Goal: Find specific page/section: Find specific page/section

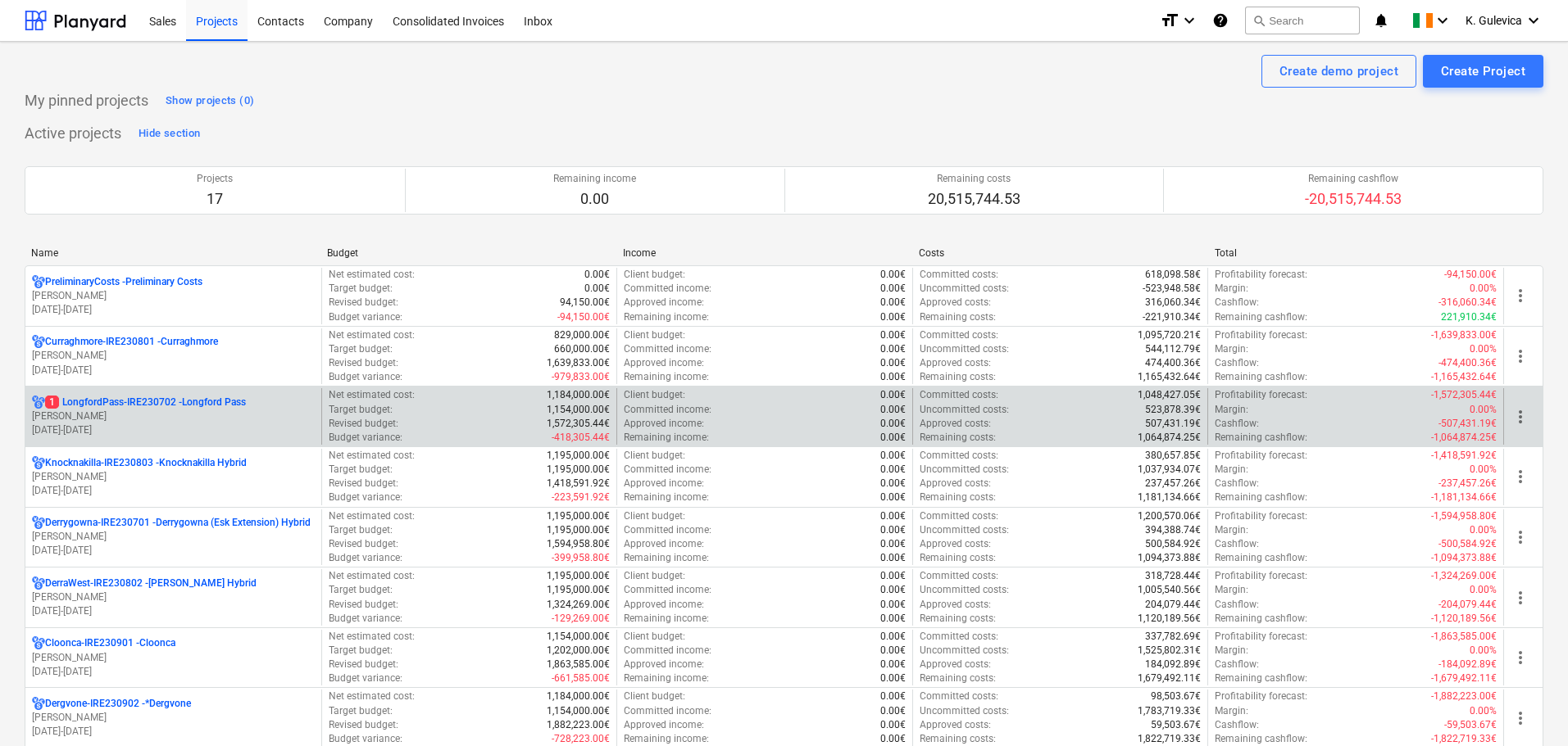
click at [151, 409] on p "1 LongfordPass-IRE230702 - [GEOGRAPHIC_DATA]" at bounding box center [145, 402] width 201 height 14
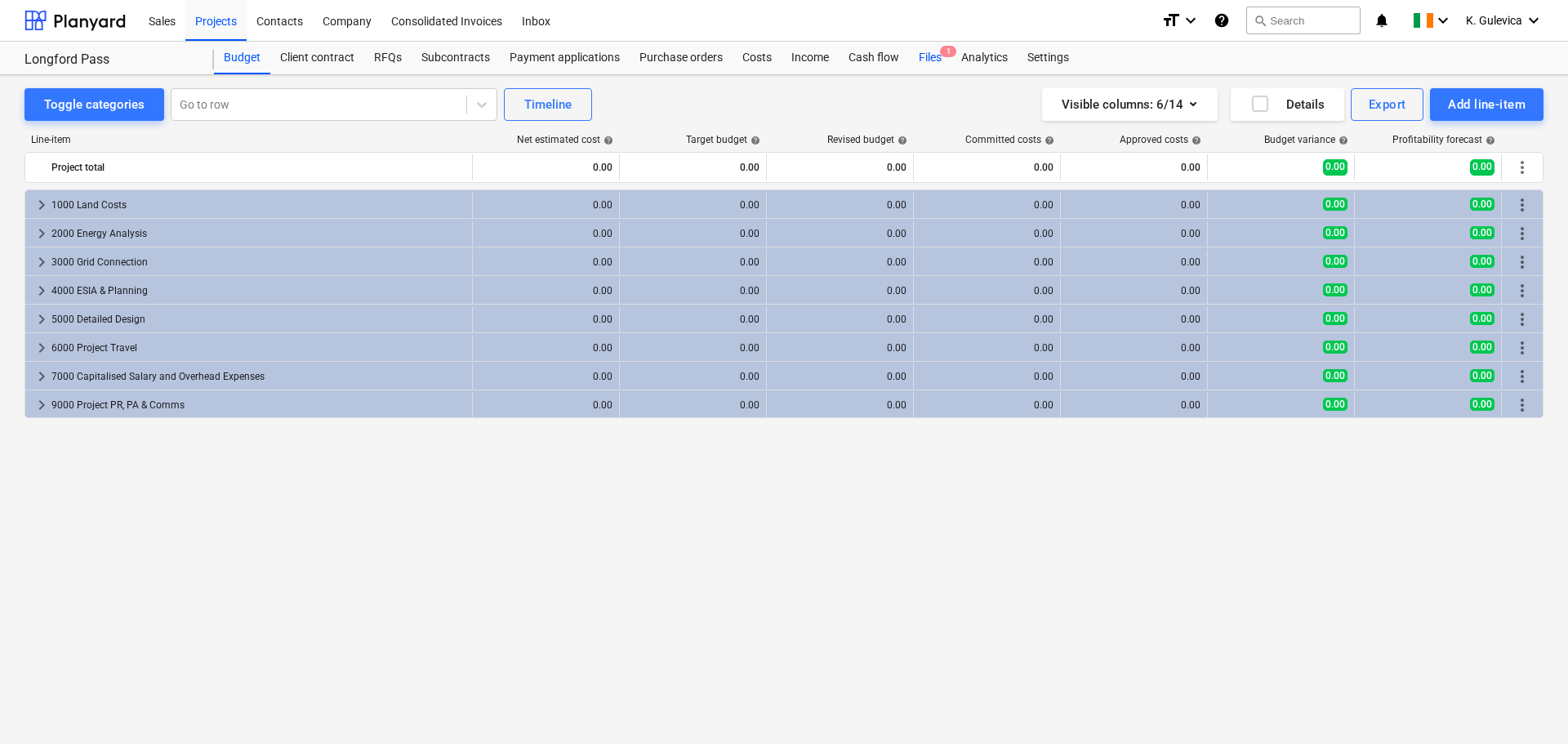
click at [933, 63] on div "Files 1" at bounding box center [931, 58] width 43 height 33
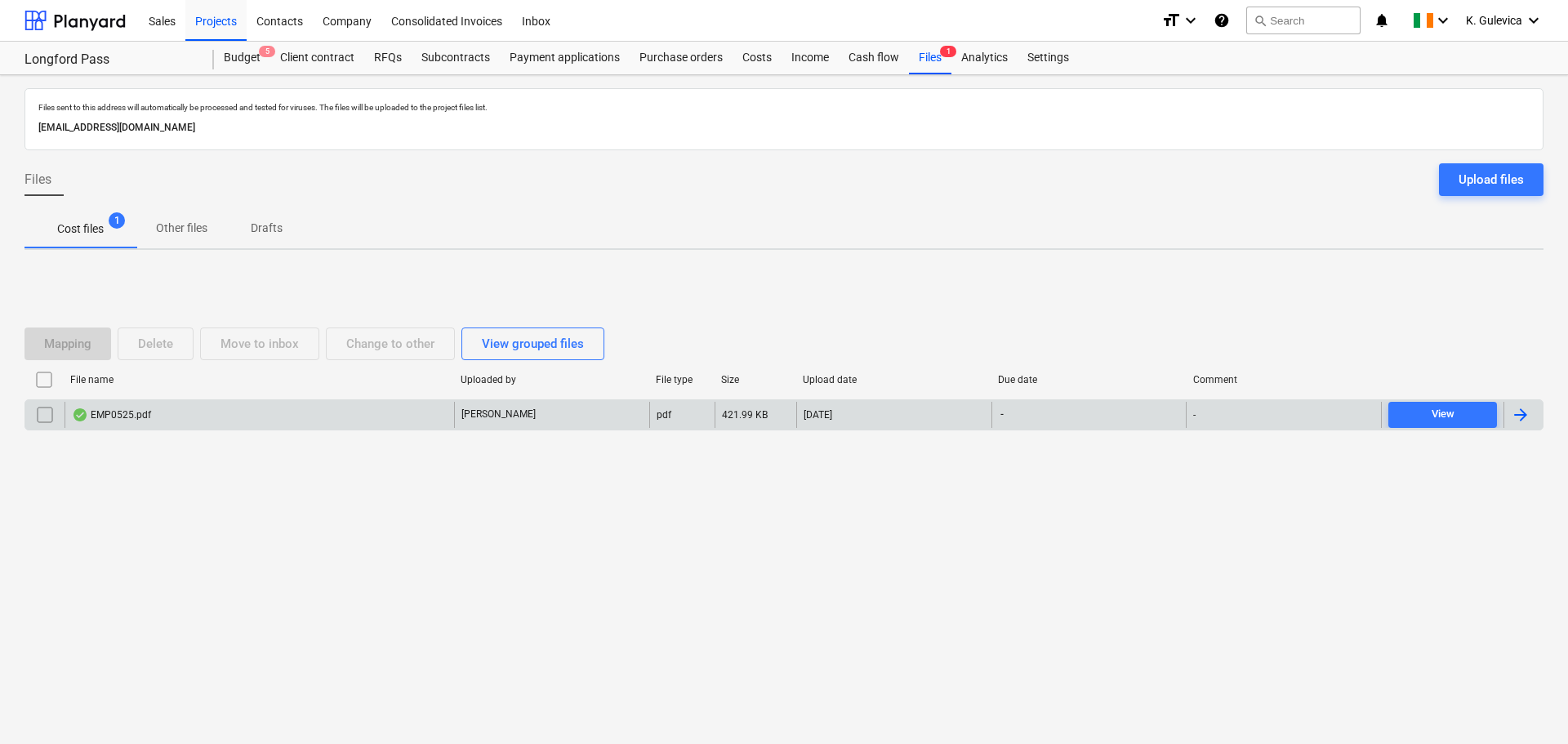
click at [298, 415] on div "EMP0525.pdf" at bounding box center [260, 415] width 389 height 26
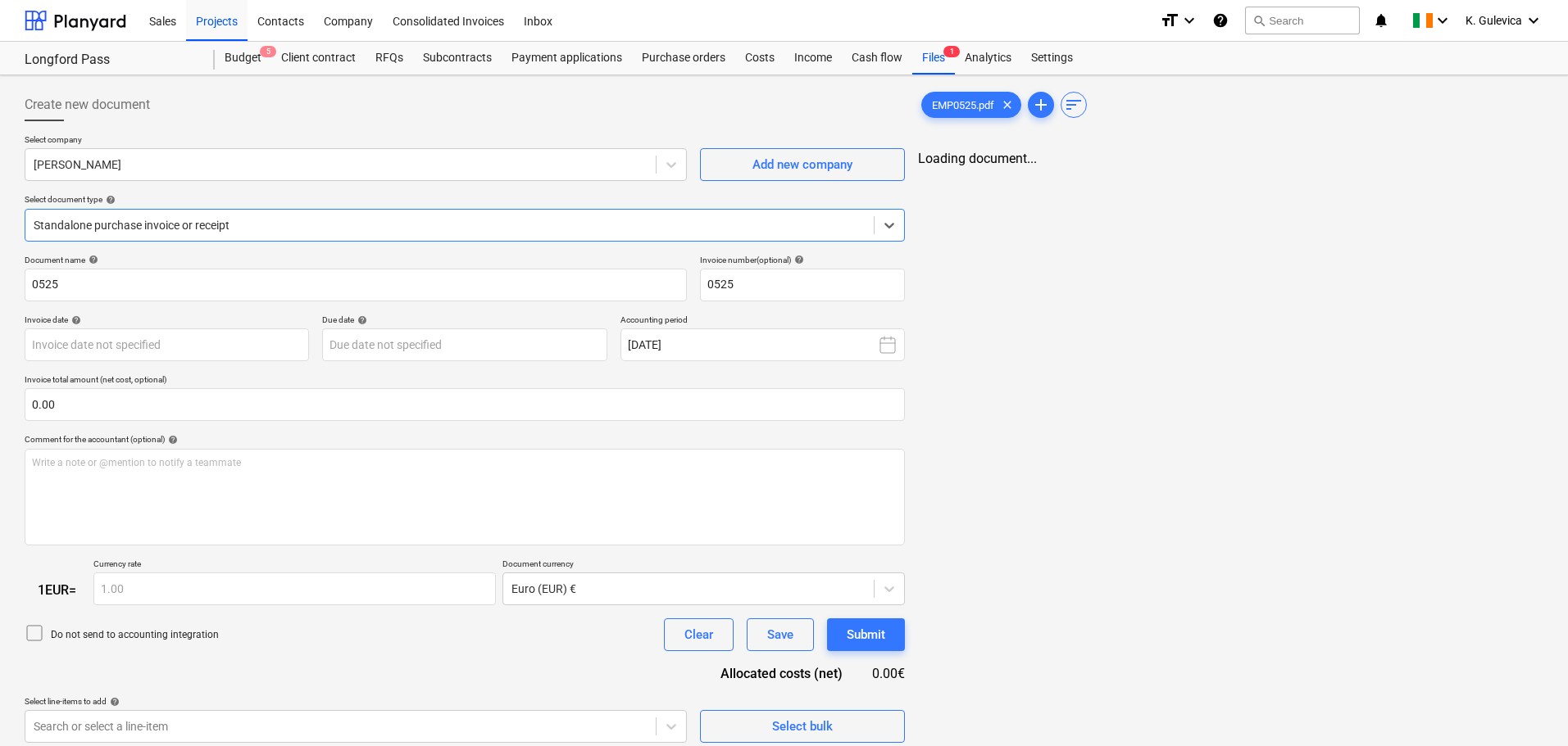
type input "0525"
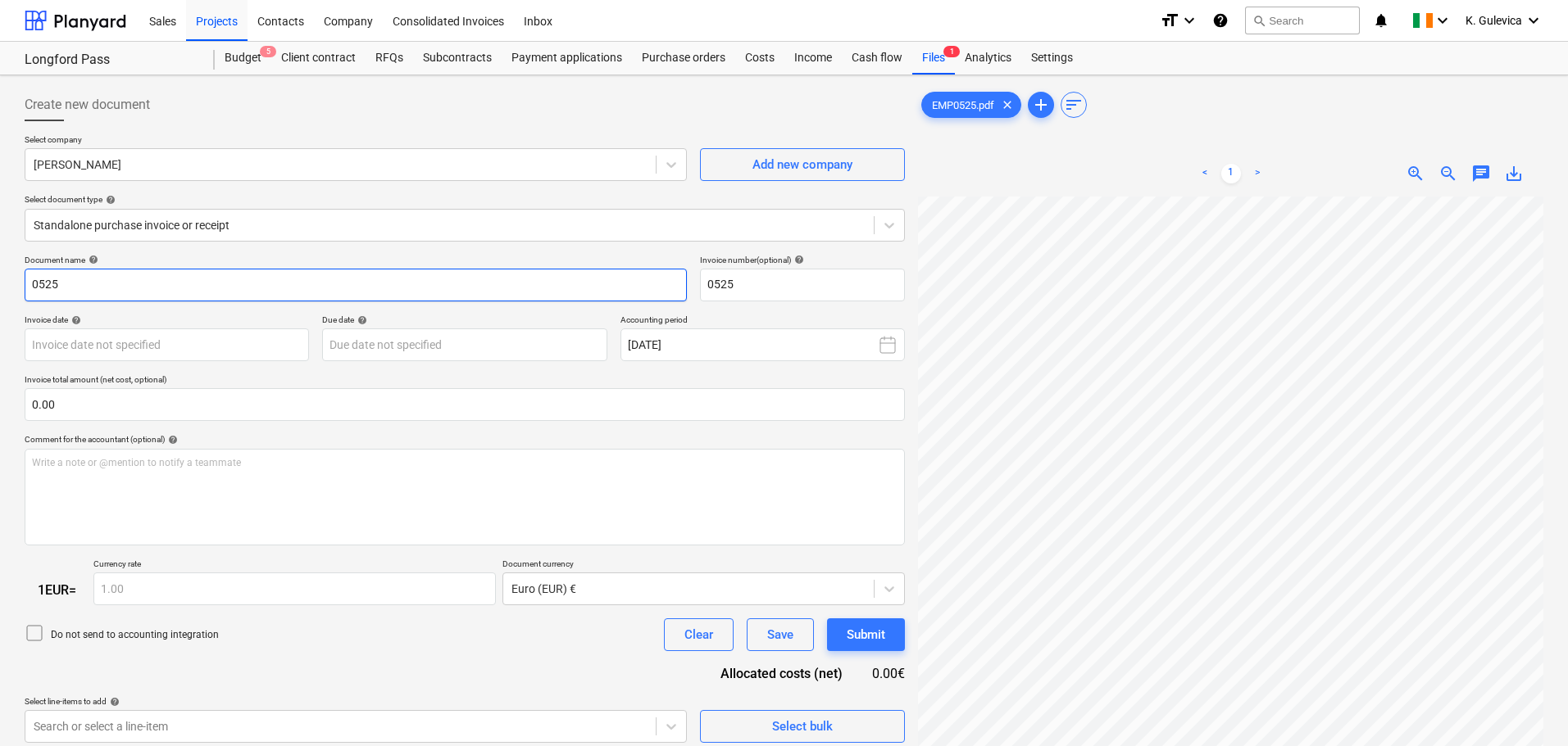
click at [32, 280] on input "0525" at bounding box center [356, 286] width 663 height 33
type input "EMP 0525"
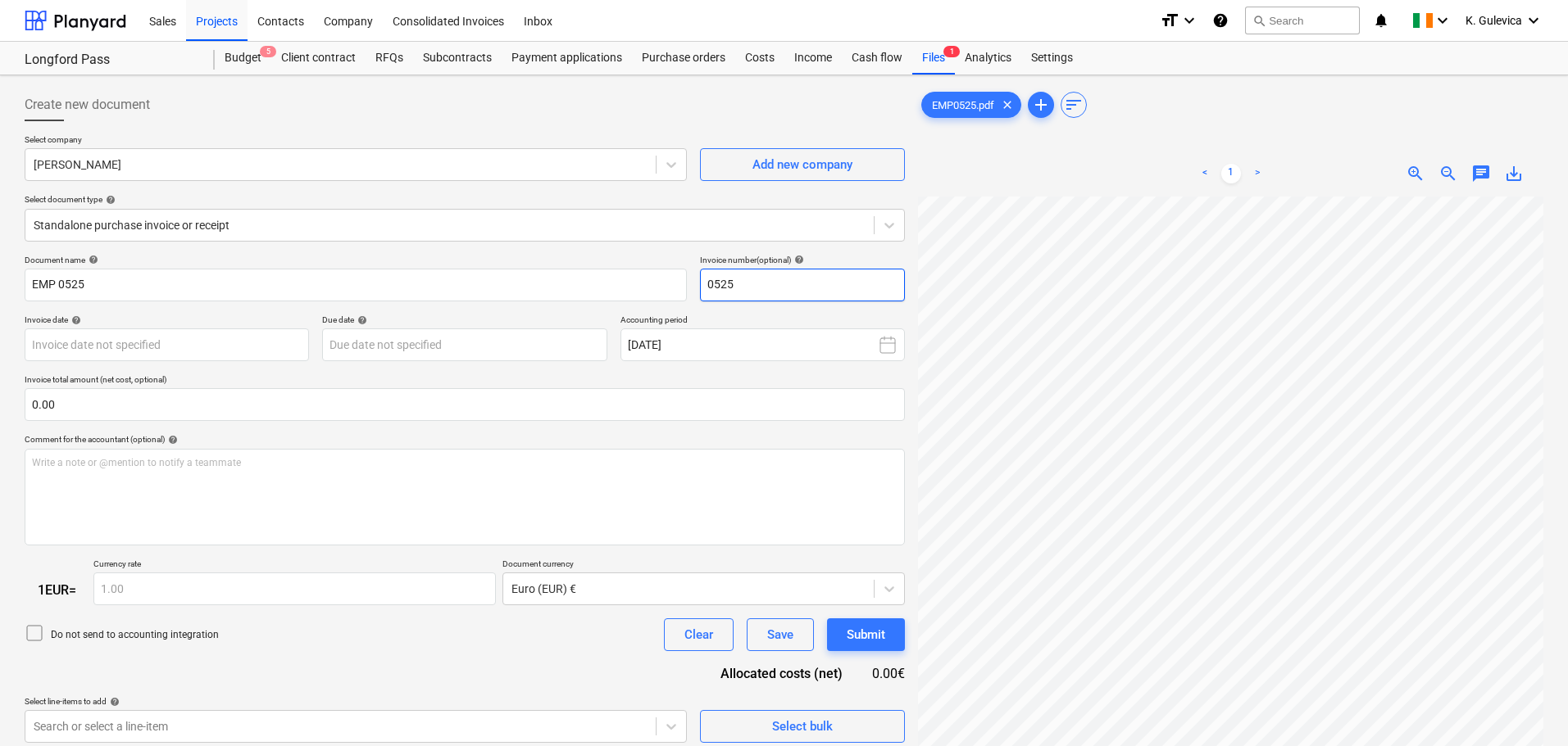
click at [705, 285] on input "0525" at bounding box center [801, 286] width 205 height 33
type input "EMP 0525"
click at [450, 53] on div "Subcontracts" at bounding box center [457, 58] width 88 height 33
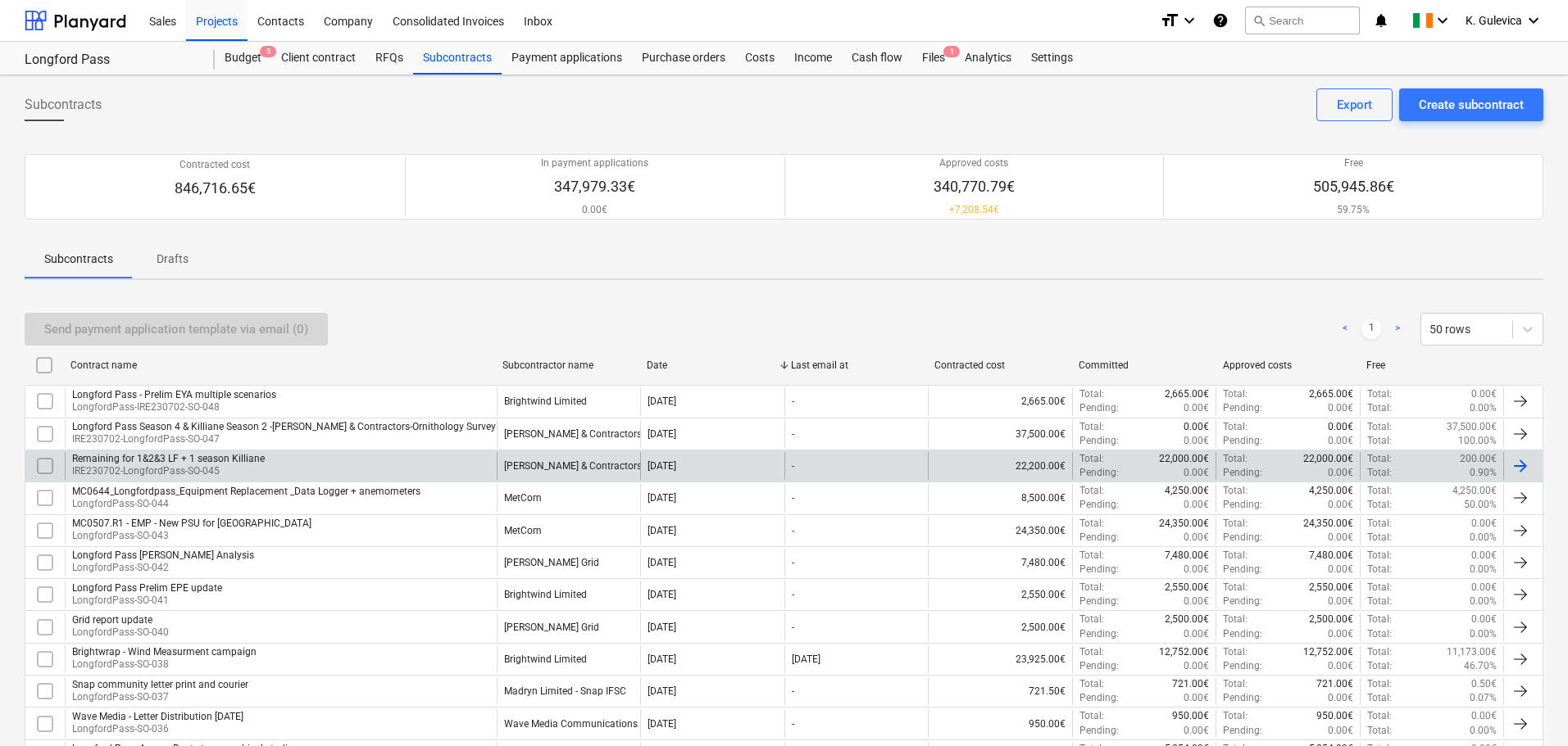
click at [249, 465] on p "IRE230702-LongfordPass-SO-045" at bounding box center [168, 471] width 192 height 14
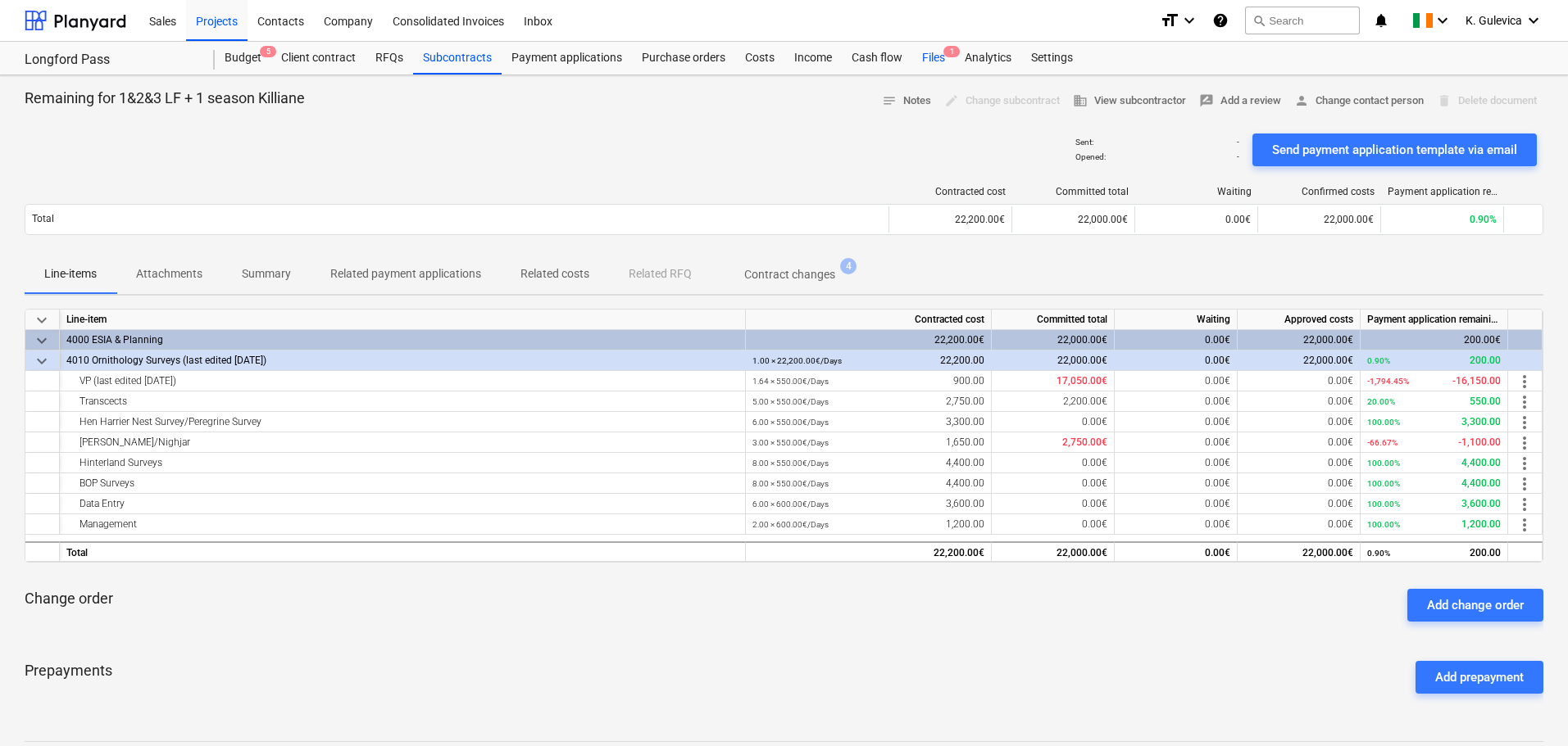
click at [938, 56] on div "Files 1" at bounding box center [934, 58] width 43 height 33
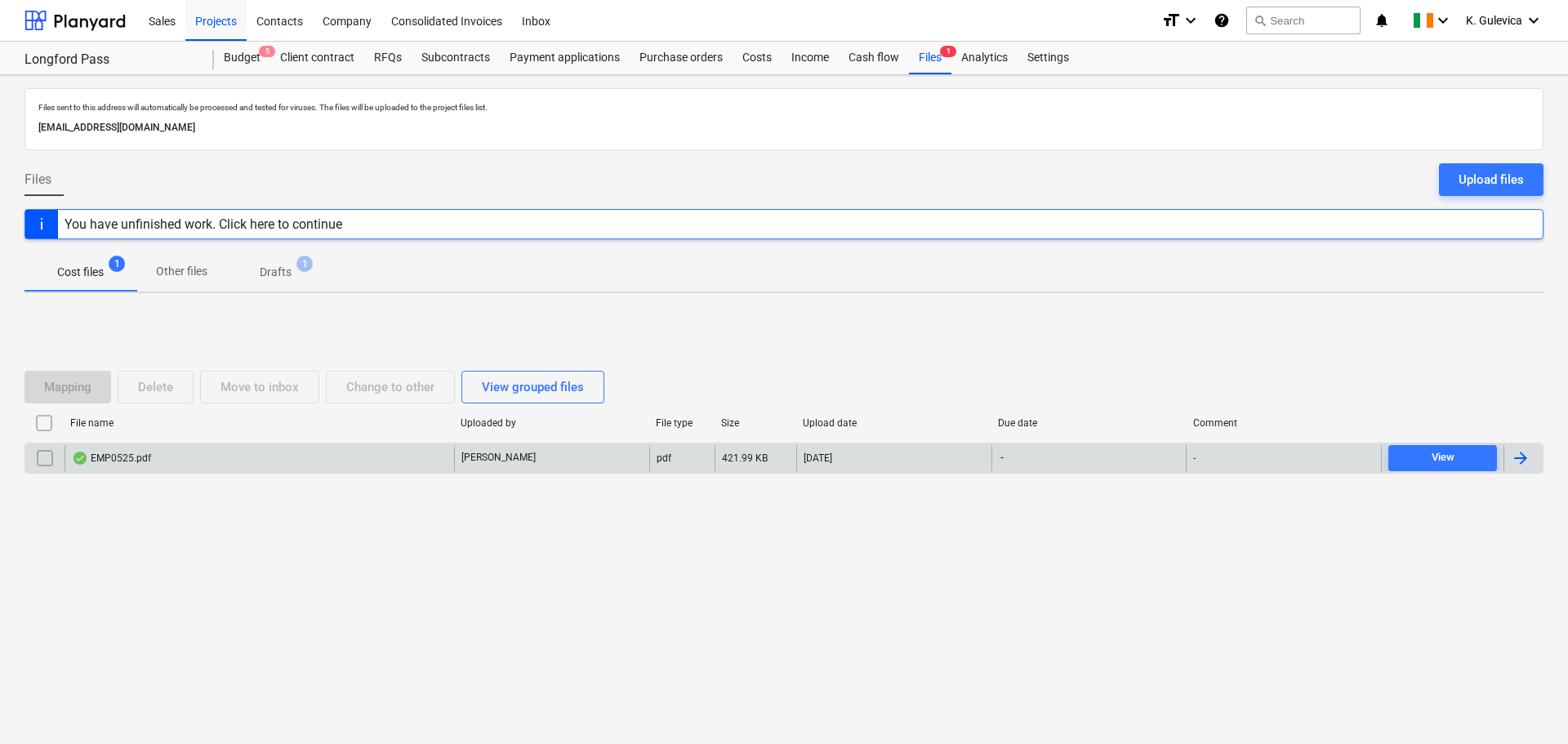
click at [390, 455] on div "EMP0525.pdf" at bounding box center [260, 458] width 389 height 26
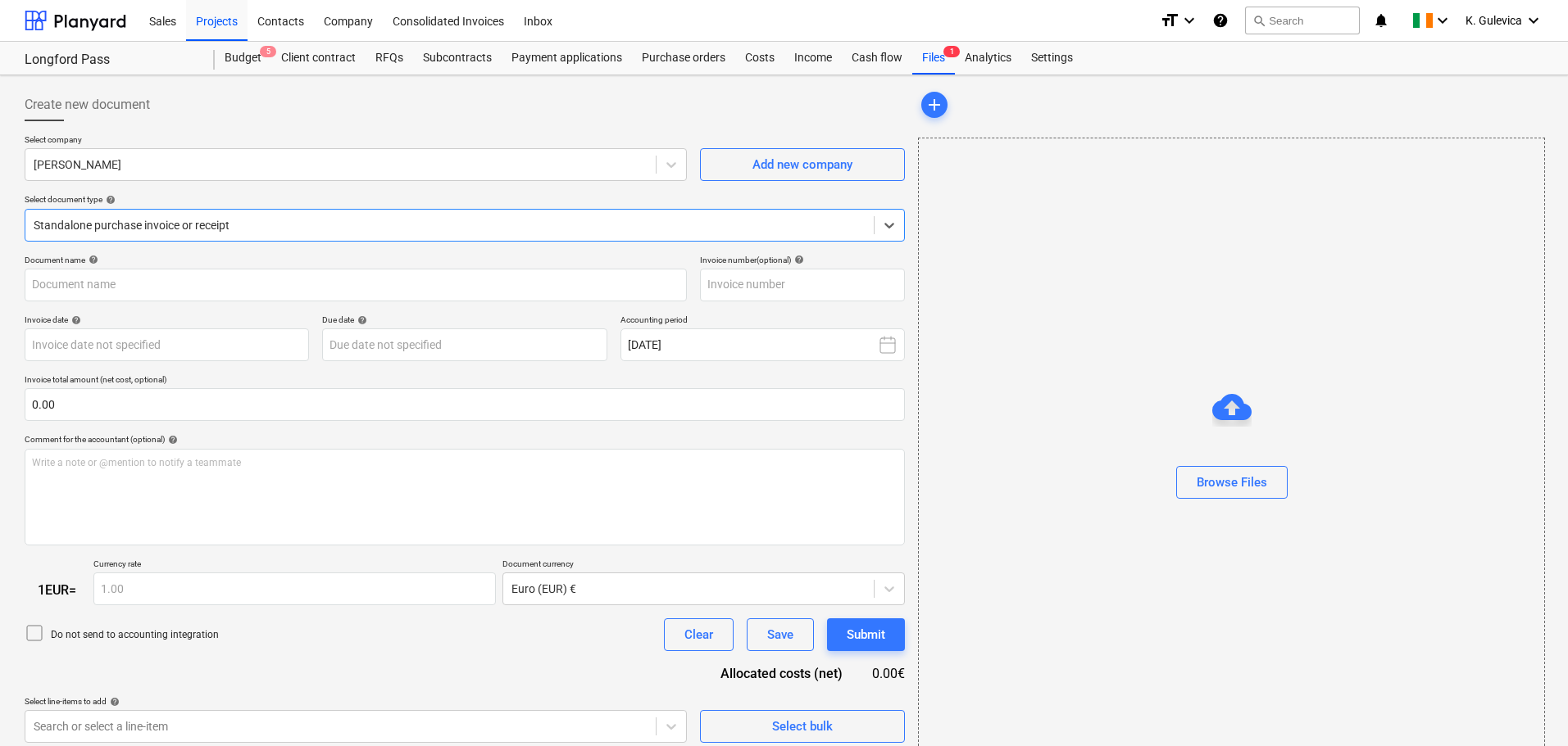
type input "EMP 0525"
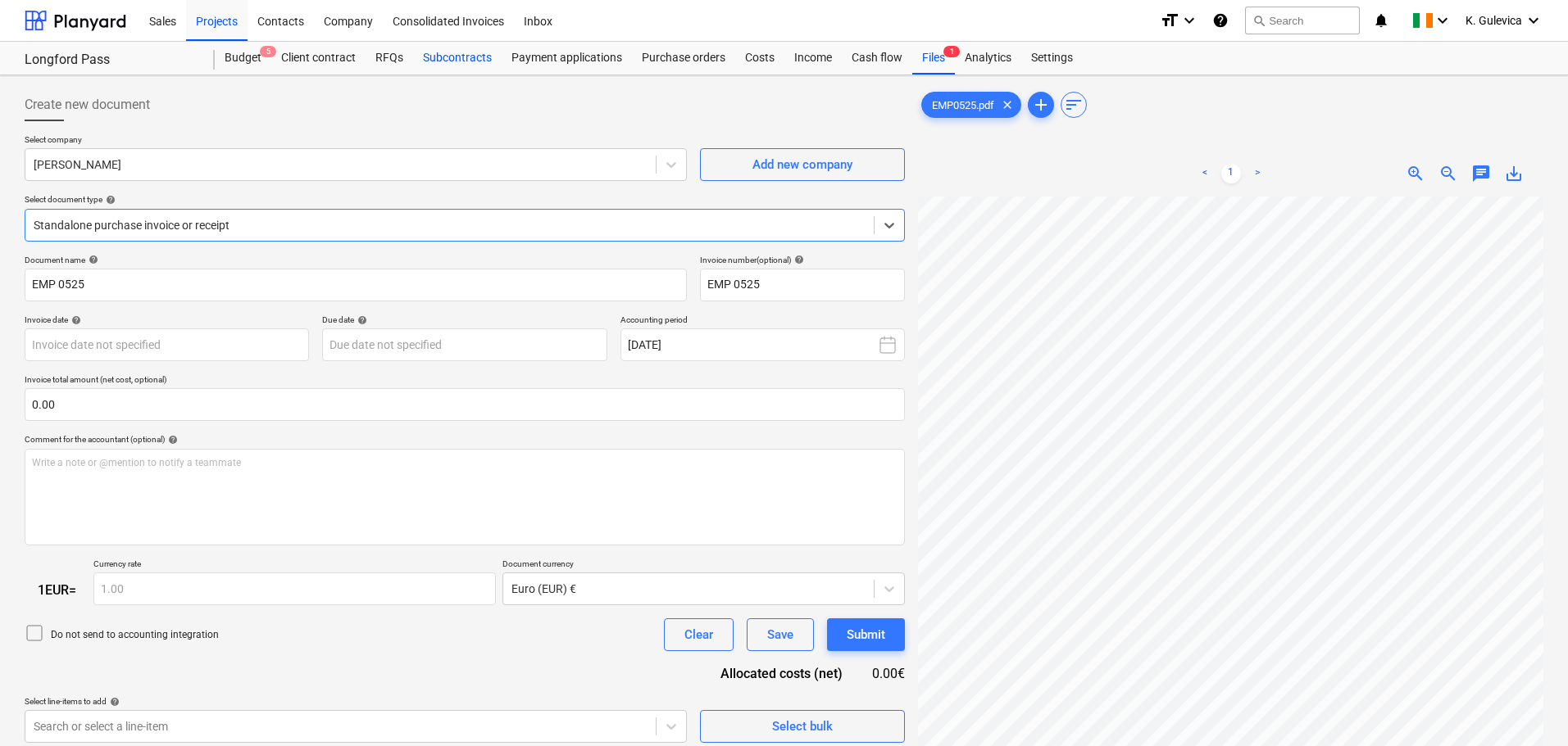
drag, startPoint x: 444, startPoint y: 60, endPoint x: 465, endPoint y: 69, distance: 22.8
click at [444, 60] on div "Subcontracts" at bounding box center [457, 58] width 88 height 33
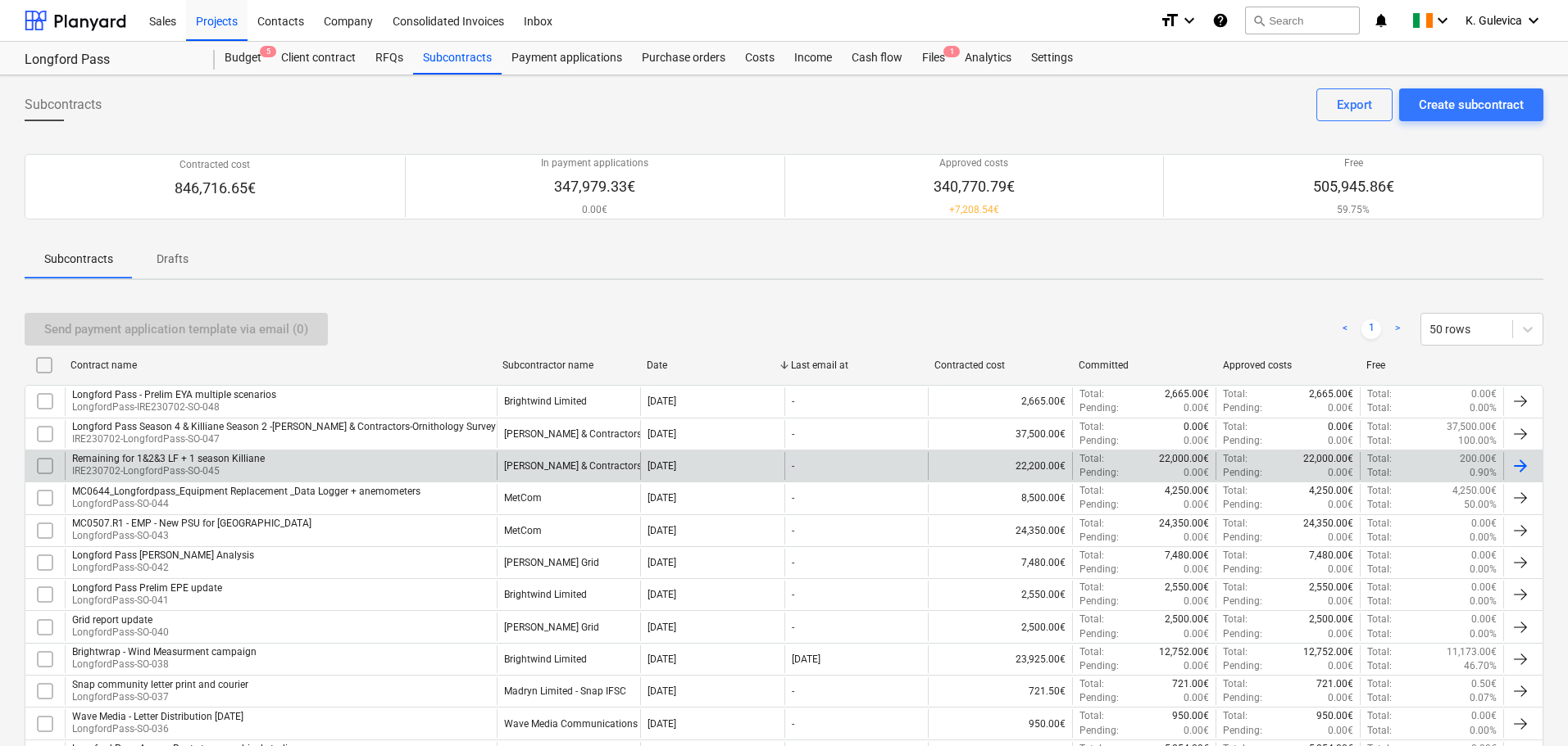
click at [171, 465] on p "IRE230702-LongfordPass-SO-045" at bounding box center [168, 471] width 192 height 14
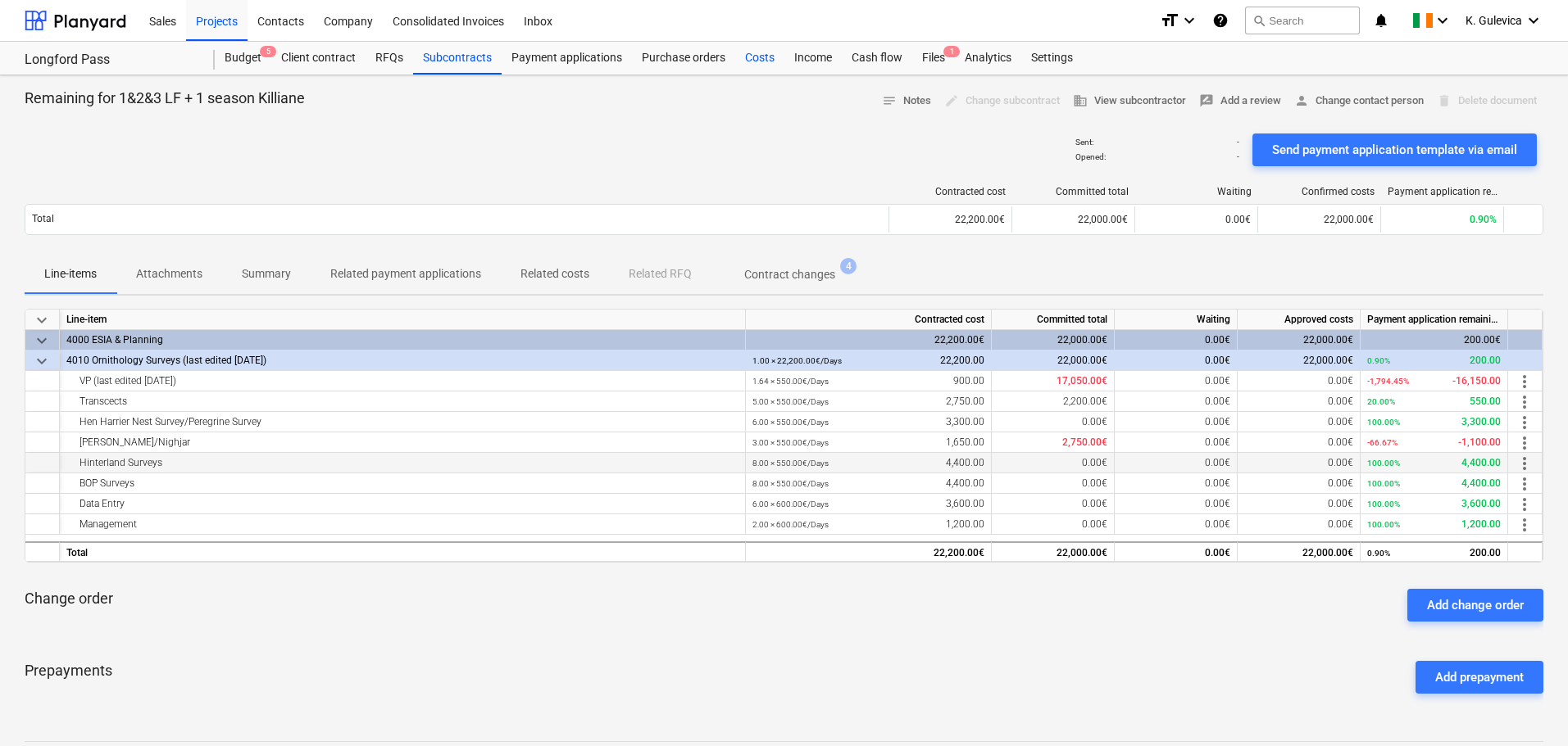
click at [762, 53] on div "Costs" at bounding box center [760, 58] width 50 height 33
